Goal: Task Accomplishment & Management: Use online tool/utility

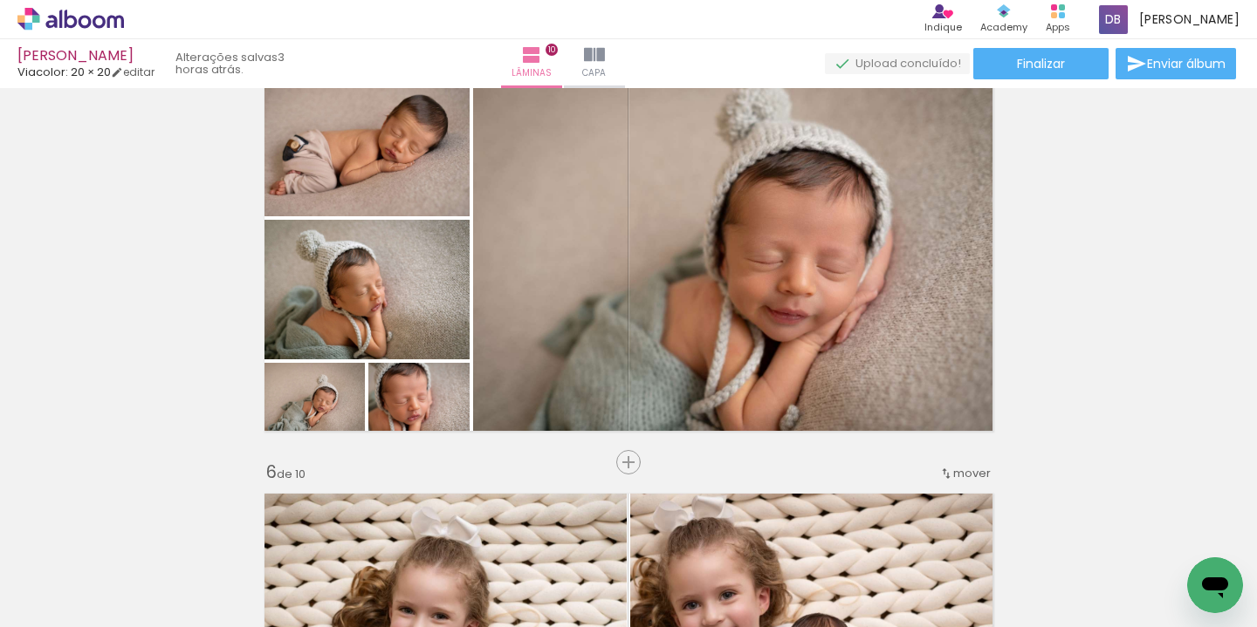
scroll to position [2628, 0]
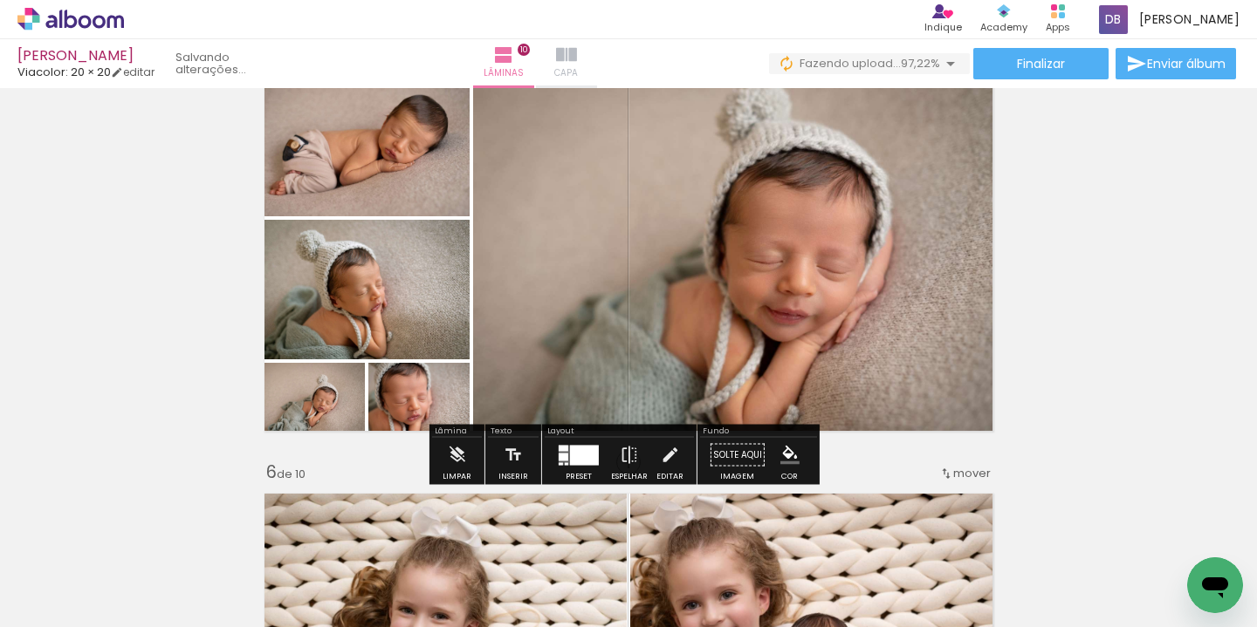
click at [577, 58] on iron-icon at bounding box center [566, 55] width 21 height 21
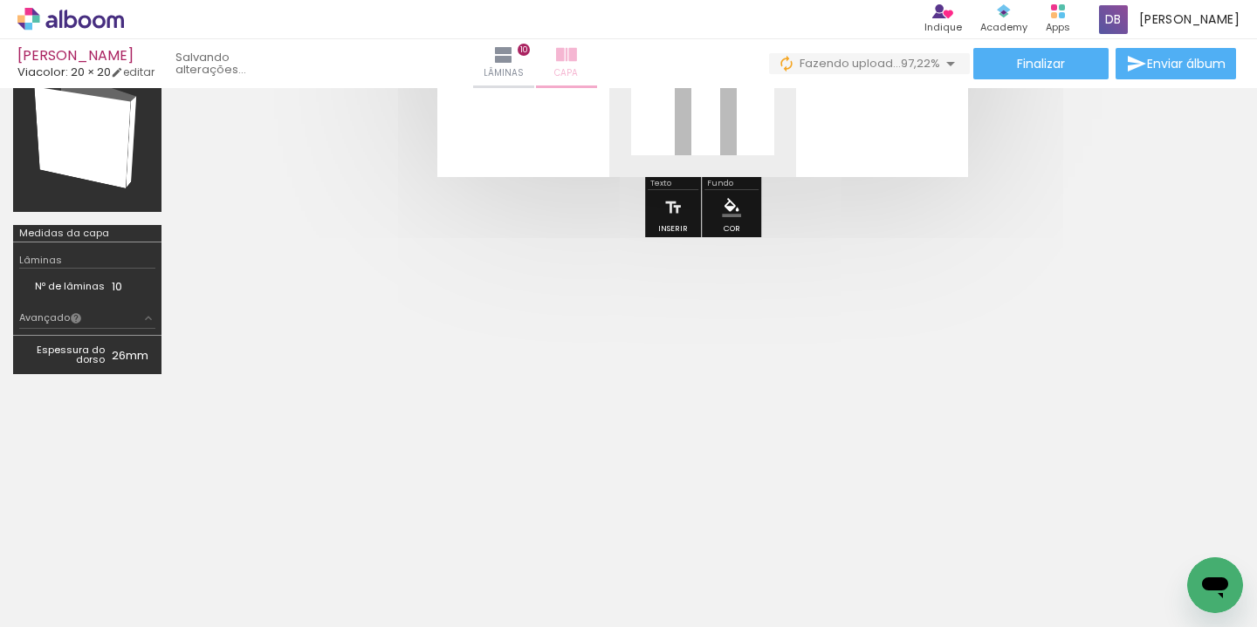
scroll to position [294, 0]
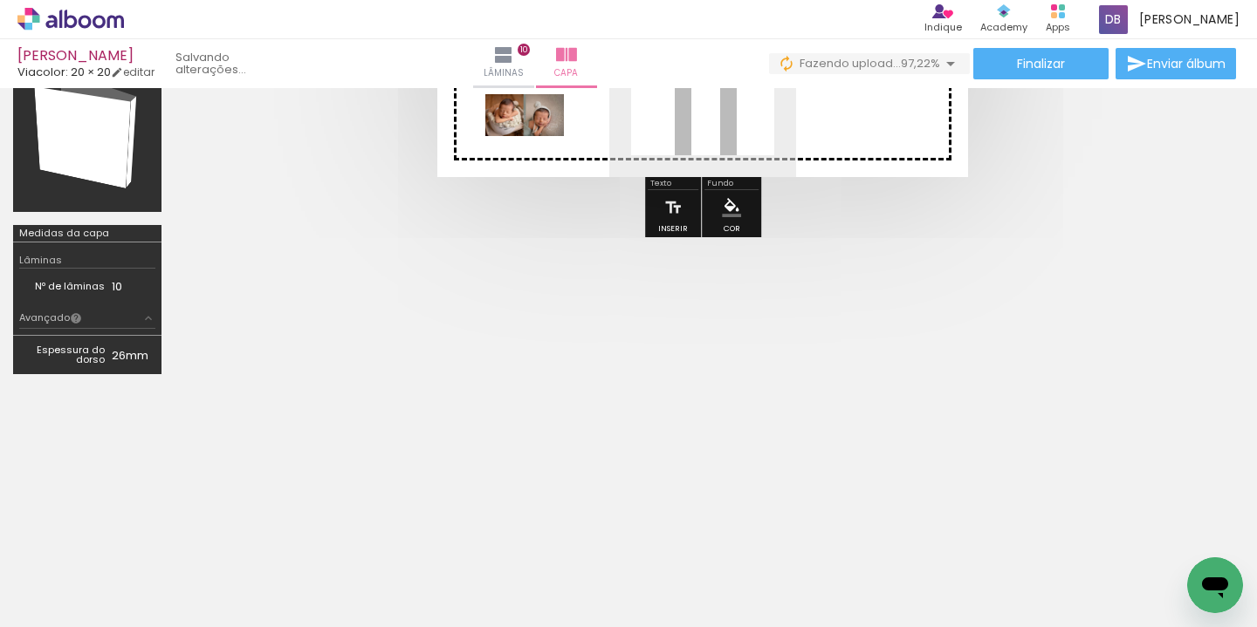
drag, startPoint x: 194, startPoint y: 579, endPoint x: 538, endPoint y: 147, distance: 552.1
click at [538, 147] on quentale-workspace at bounding box center [628, 313] width 1257 height 627
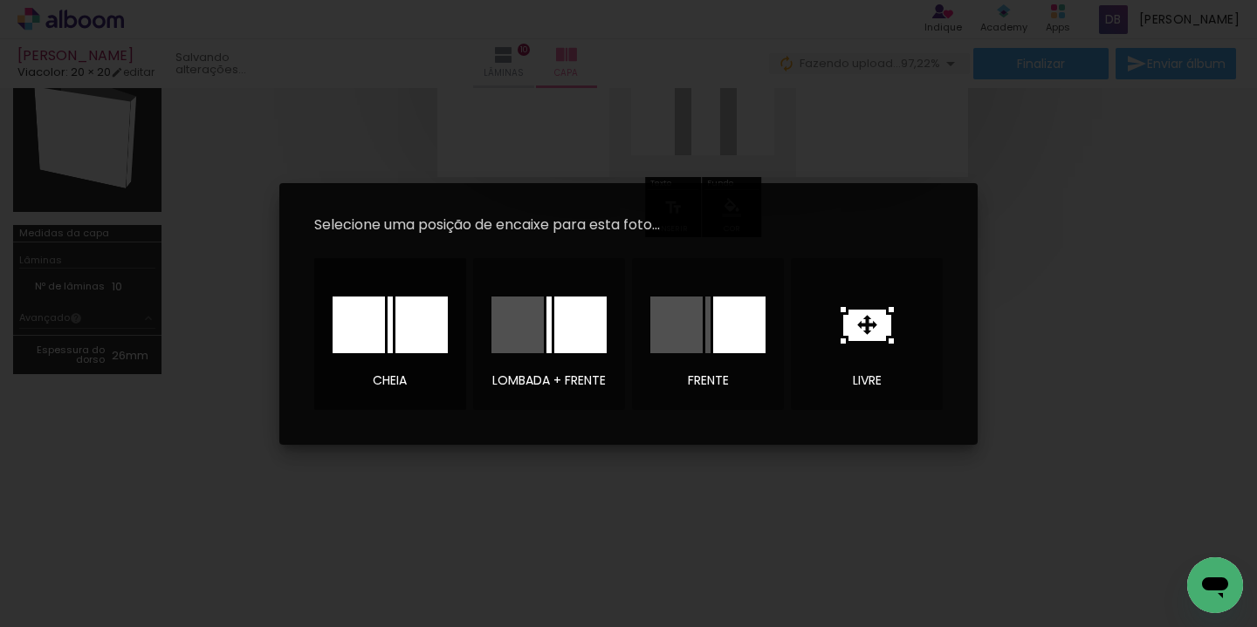
click at [411, 328] on div at bounding box center [421, 325] width 52 height 57
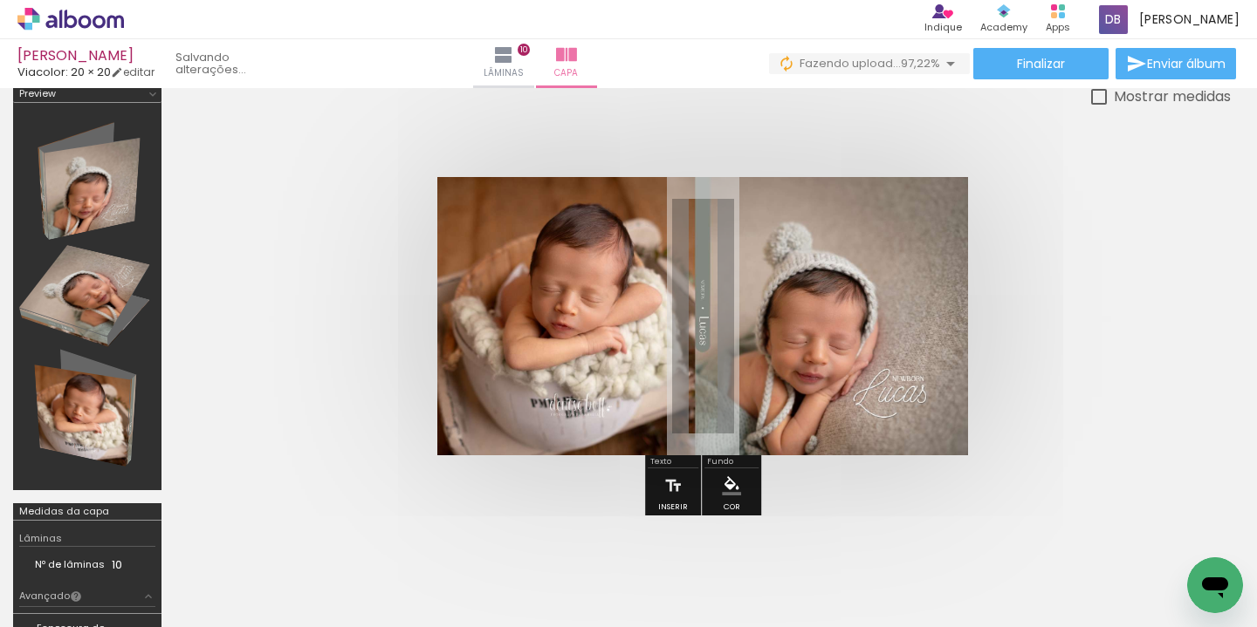
scroll to position [14, 0]
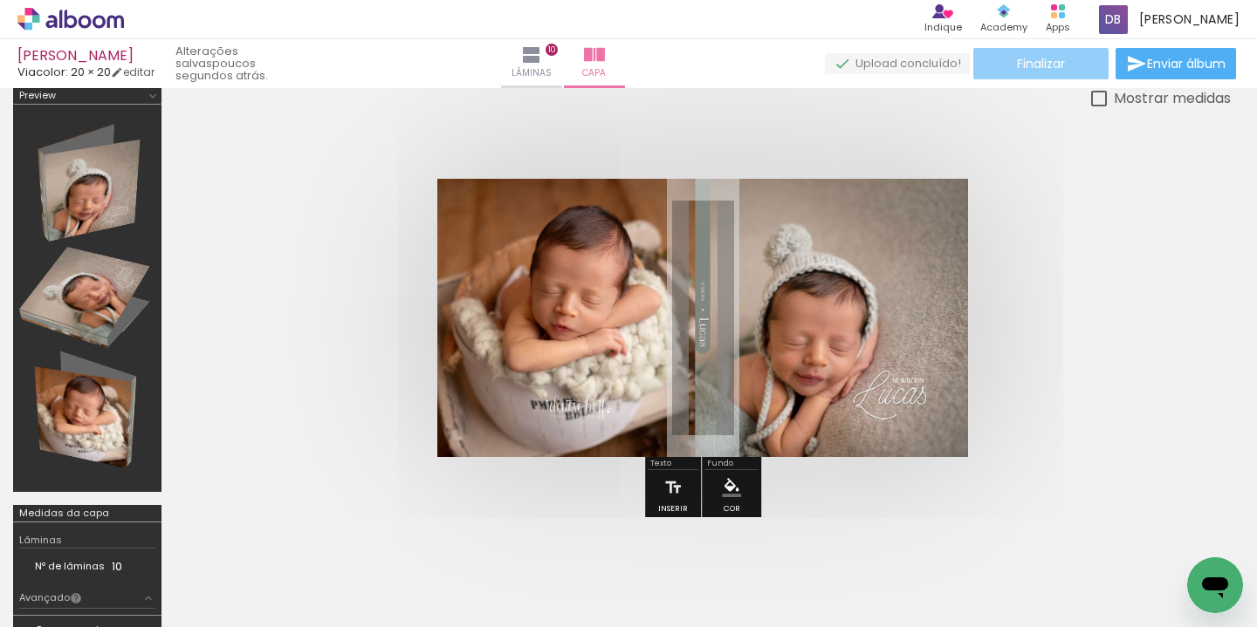
click at [1052, 60] on span "Finalizar" at bounding box center [1041, 64] width 48 height 12
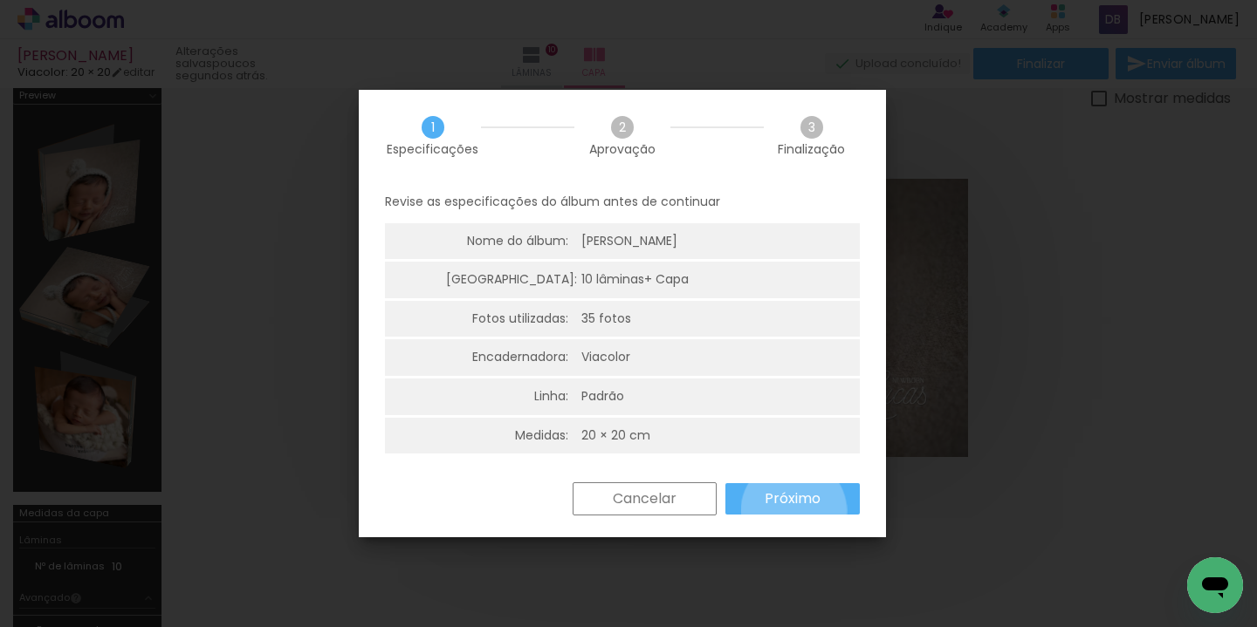
click at [793, 511] on paper-button "Próximo" at bounding box center [792, 498] width 134 height 31
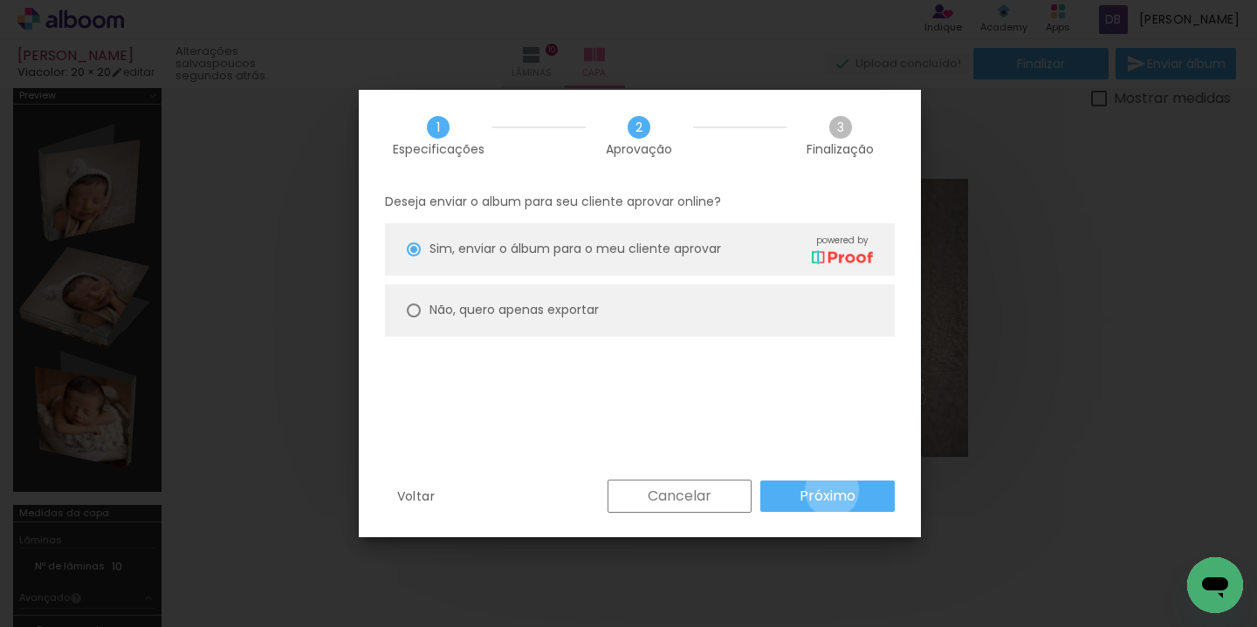
click at [0, 0] on slot "Próximo" at bounding box center [0, 0] width 0 height 0
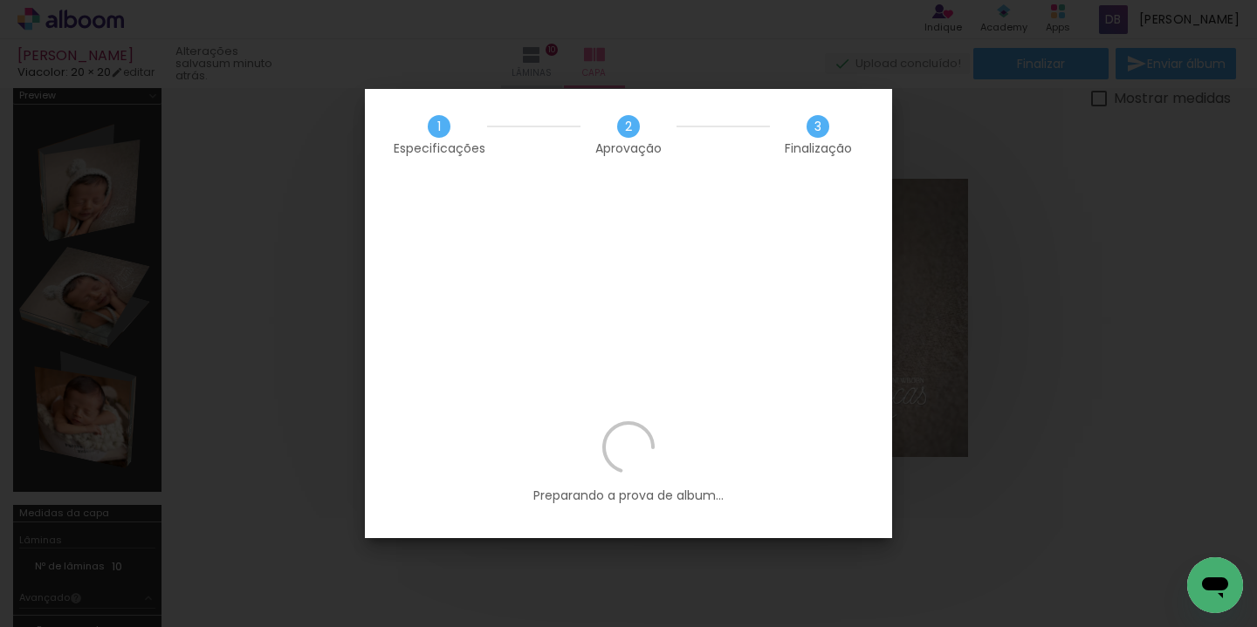
scroll to position [2628, 0]
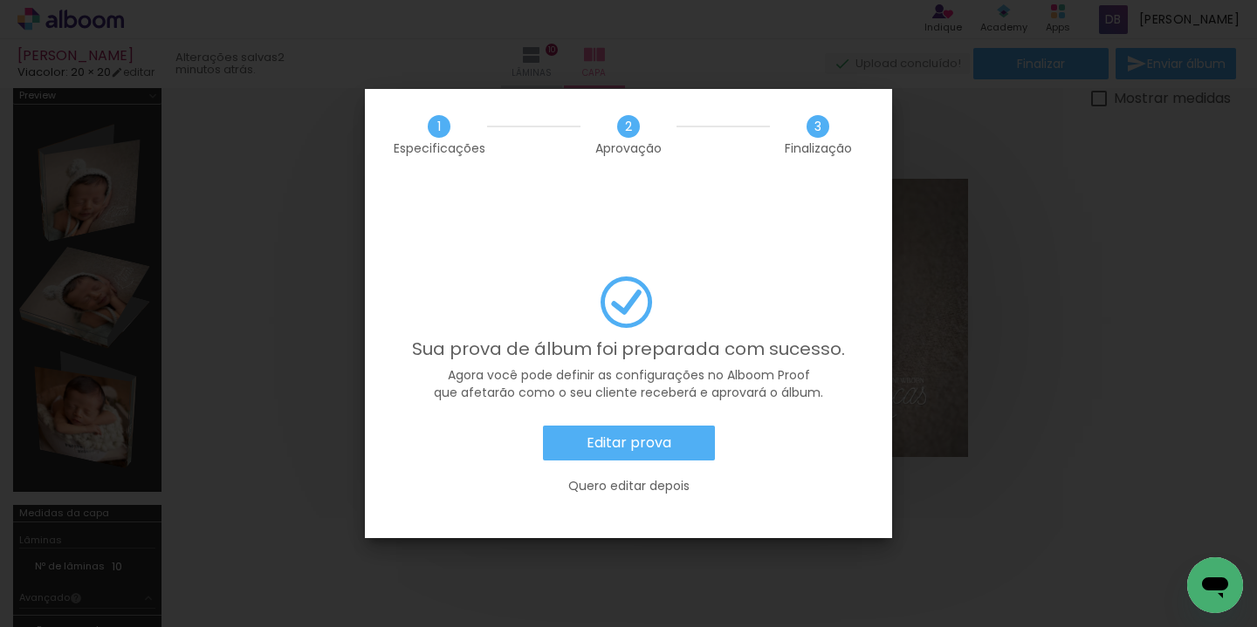
click at [610, 426] on paper-button "Editar prova" at bounding box center [629, 443] width 172 height 35
